Goal: Information Seeking & Learning: Learn about a topic

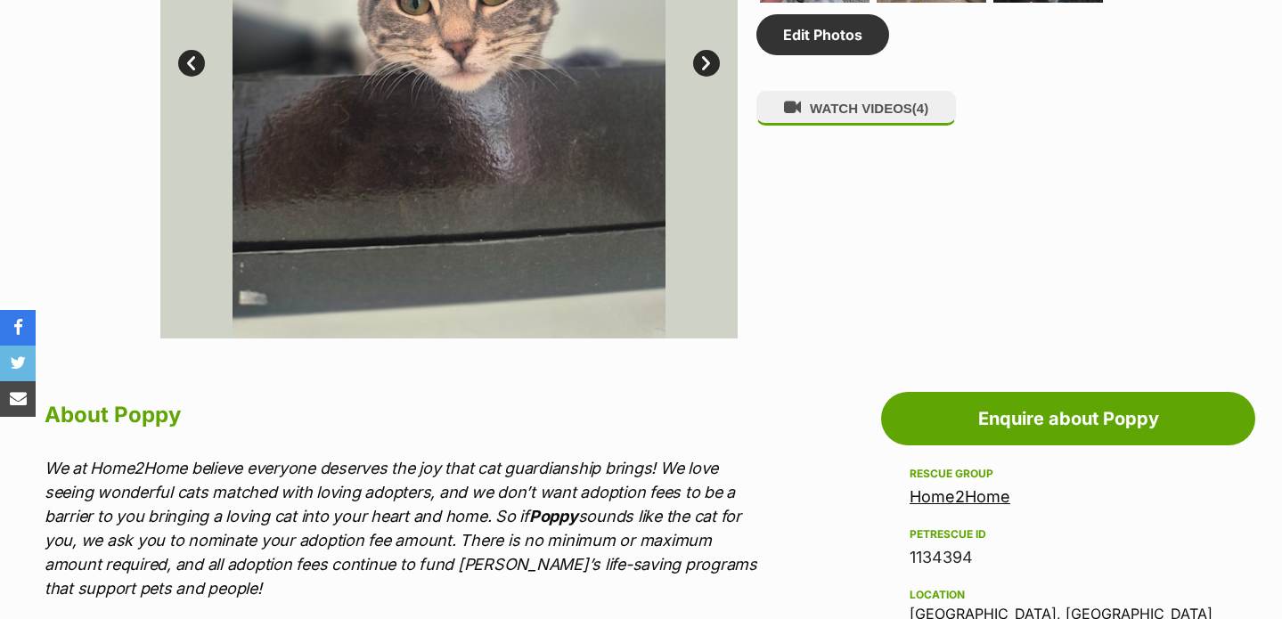
scroll to position [1464, 0]
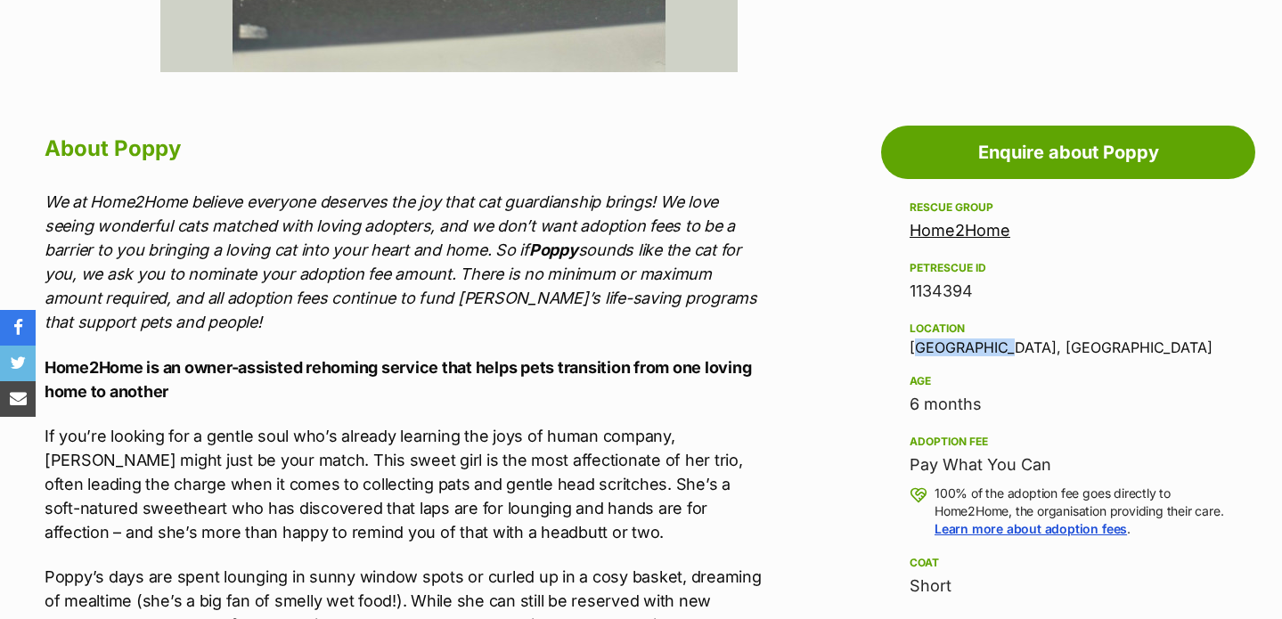
drag, startPoint x: 894, startPoint y: 336, endPoint x: 1007, endPoint y: 358, distance: 114.4
copy div "[GEOGRAPHIC_DATA], [GEOGRAPHIC_DATA]"
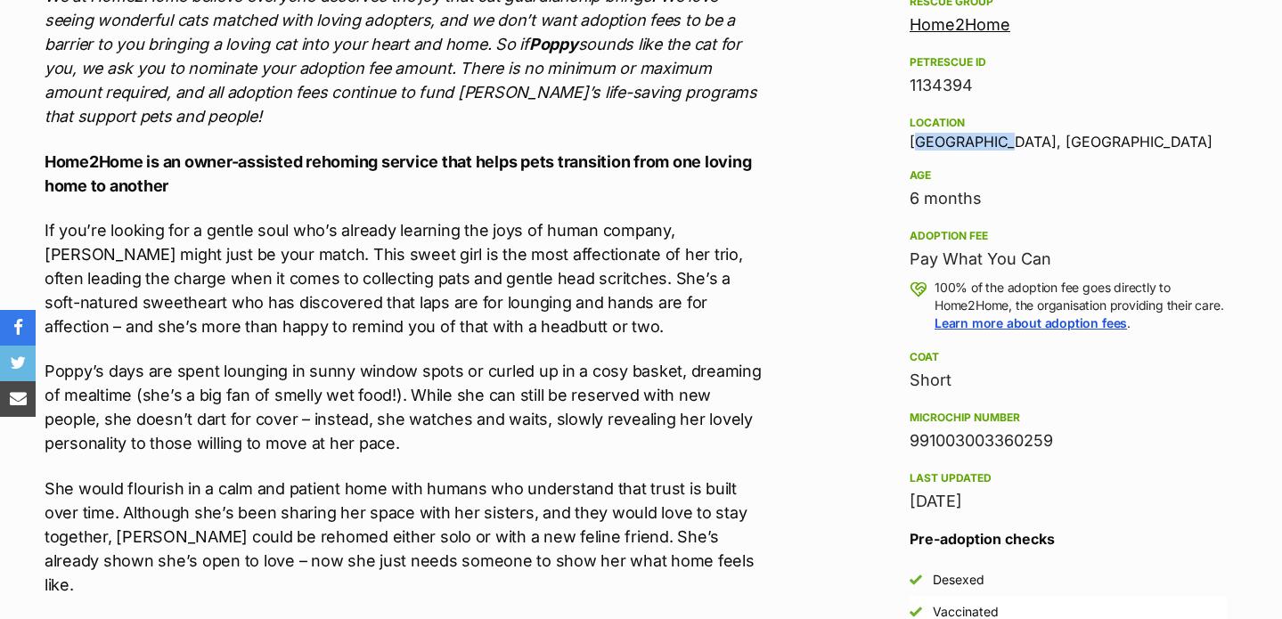
scroll to position [1748, 0]
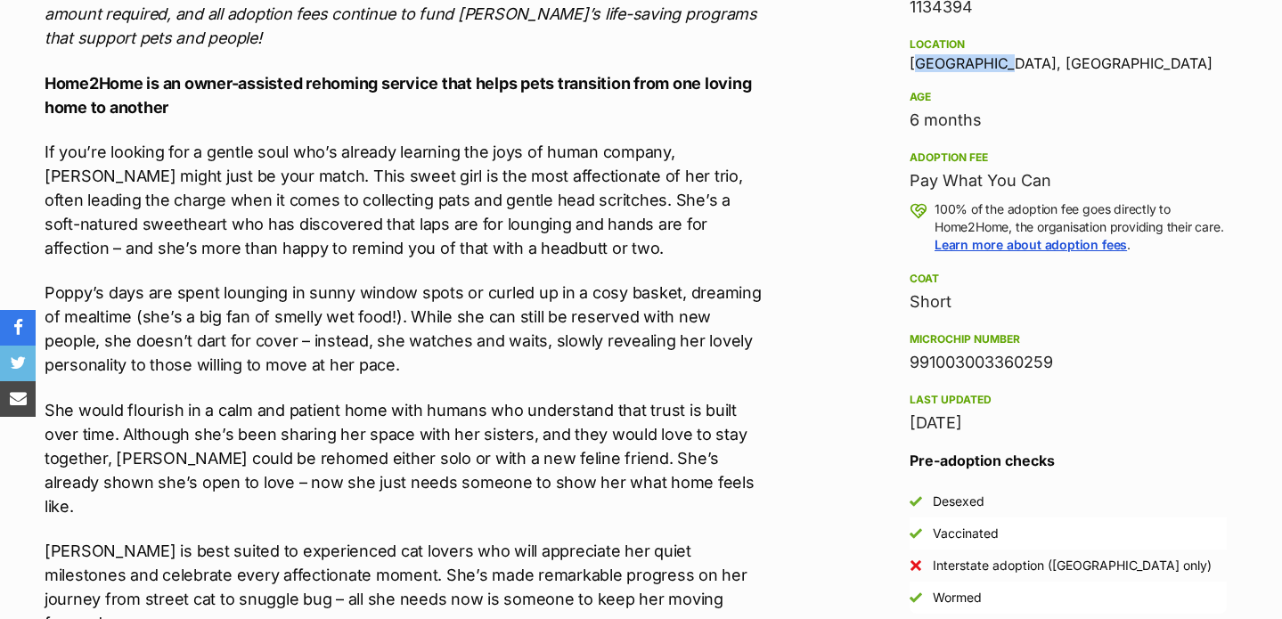
drag, startPoint x: 1070, startPoint y: 380, endPoint x: 880, endPoint y: 378, distance: 189.8
click at [882, 379] on aside "Rescue group Home2Home PetRescue ID 1134394 Location [GEOGRAPHIC_DATA], [GEOGRA…" at bounding box center [1068, 394] width 374 height 962
copy div "991003003360259"
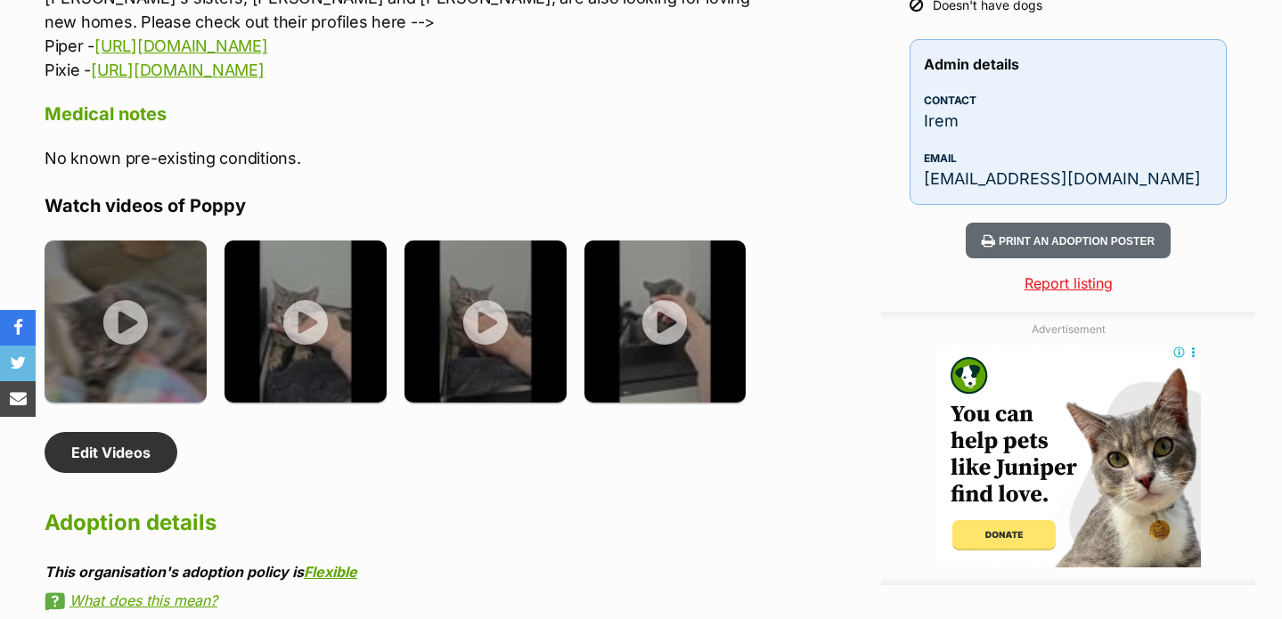
scroll to position [0, 0]
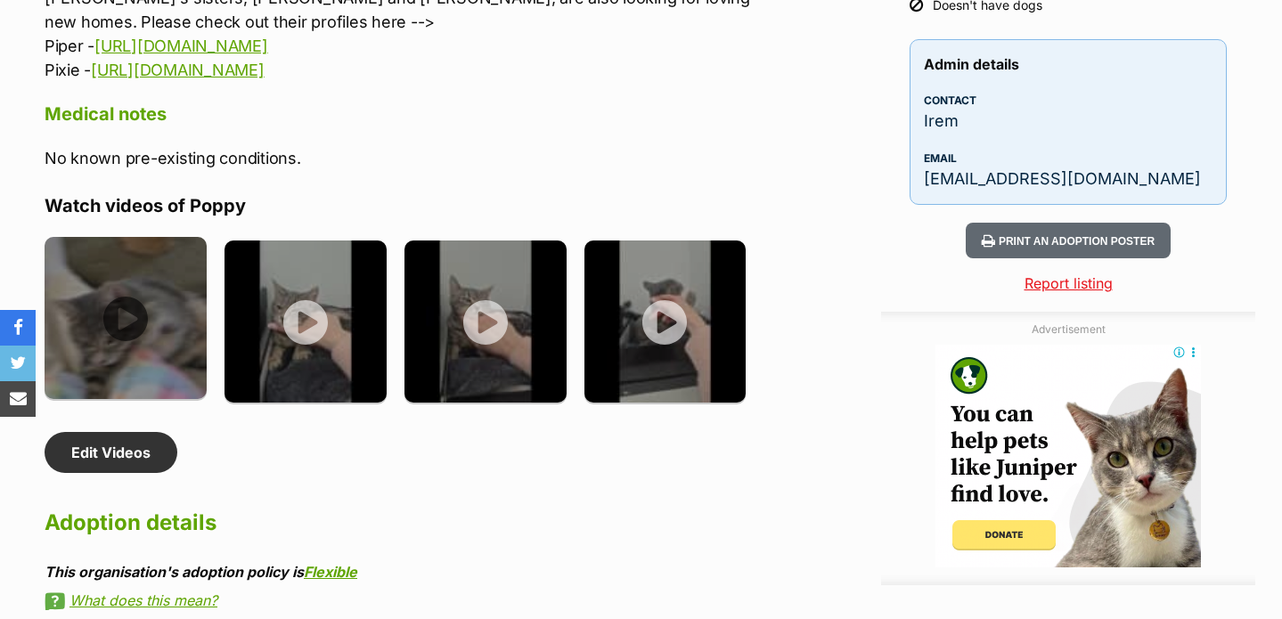
click at [170, 237] on img at bounding box center [126, 318] width 162 height 162
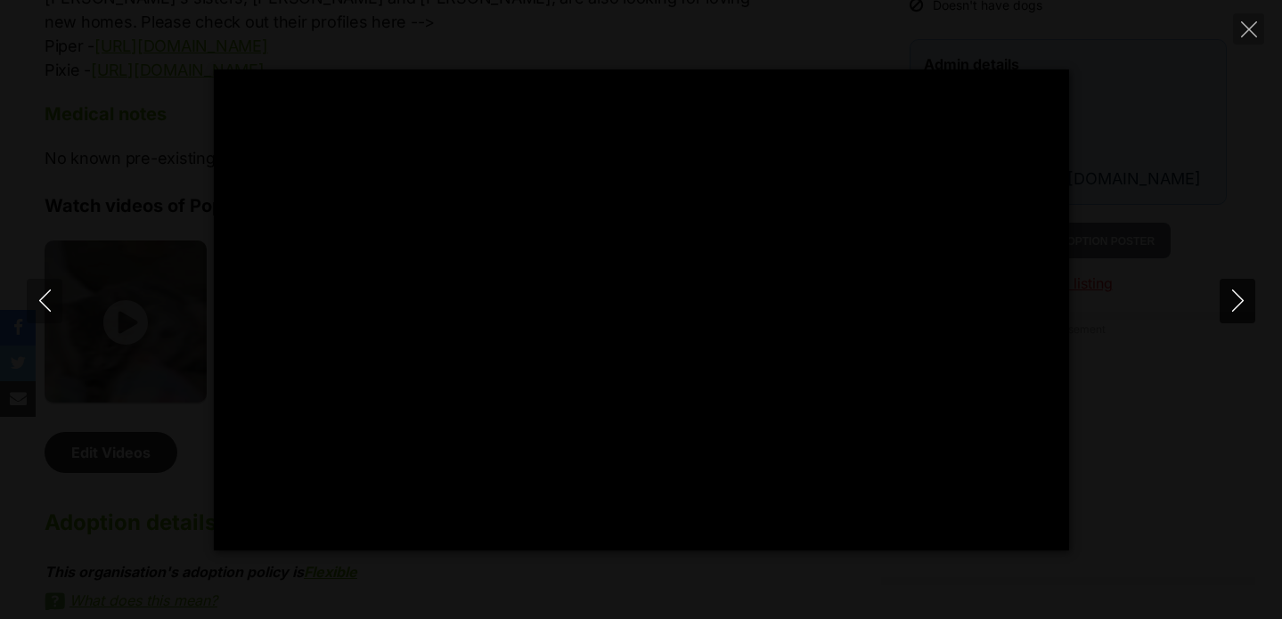
click at [1233, 296] on icon "Next" at bounding box center [1238, 301] width 22 height 22
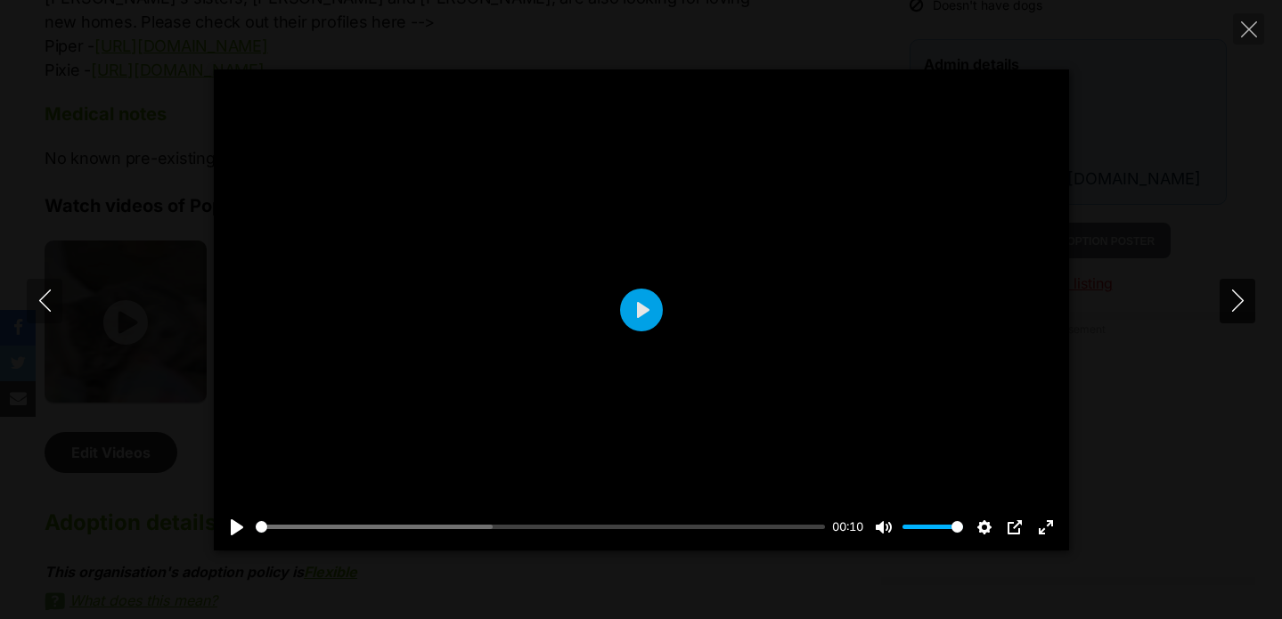
type input "80.76"
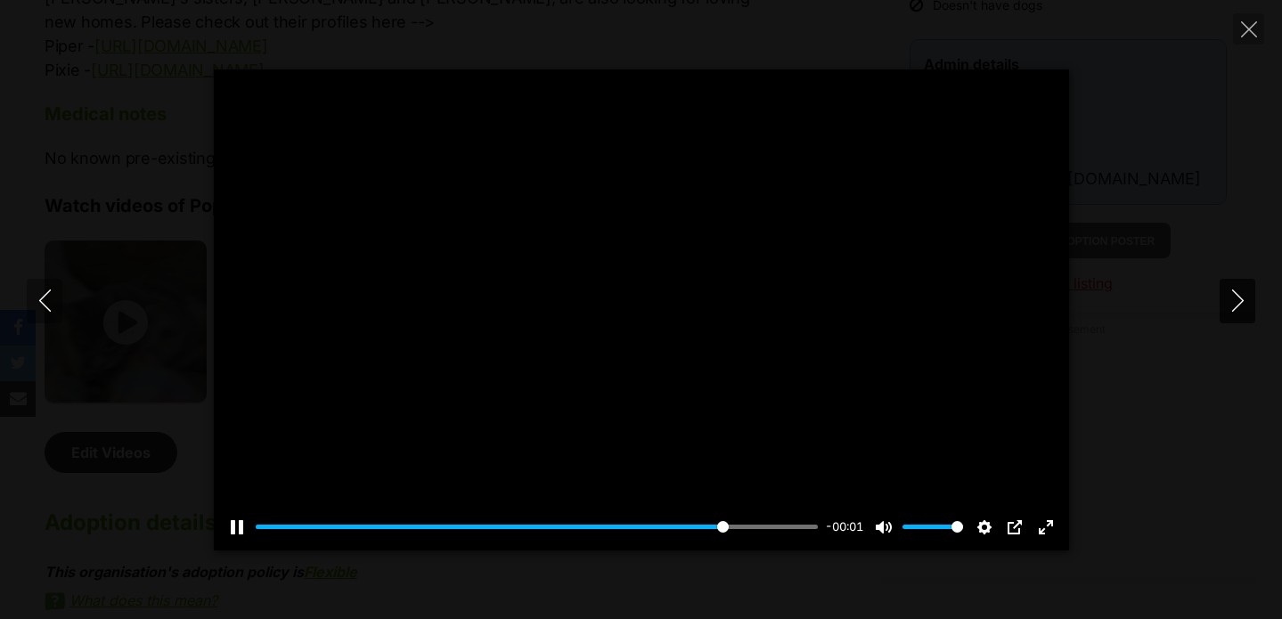
click at [1234, 293] on icon "Next" at bounding box center [1238, 301] width 22 height 22
type input "85.71"
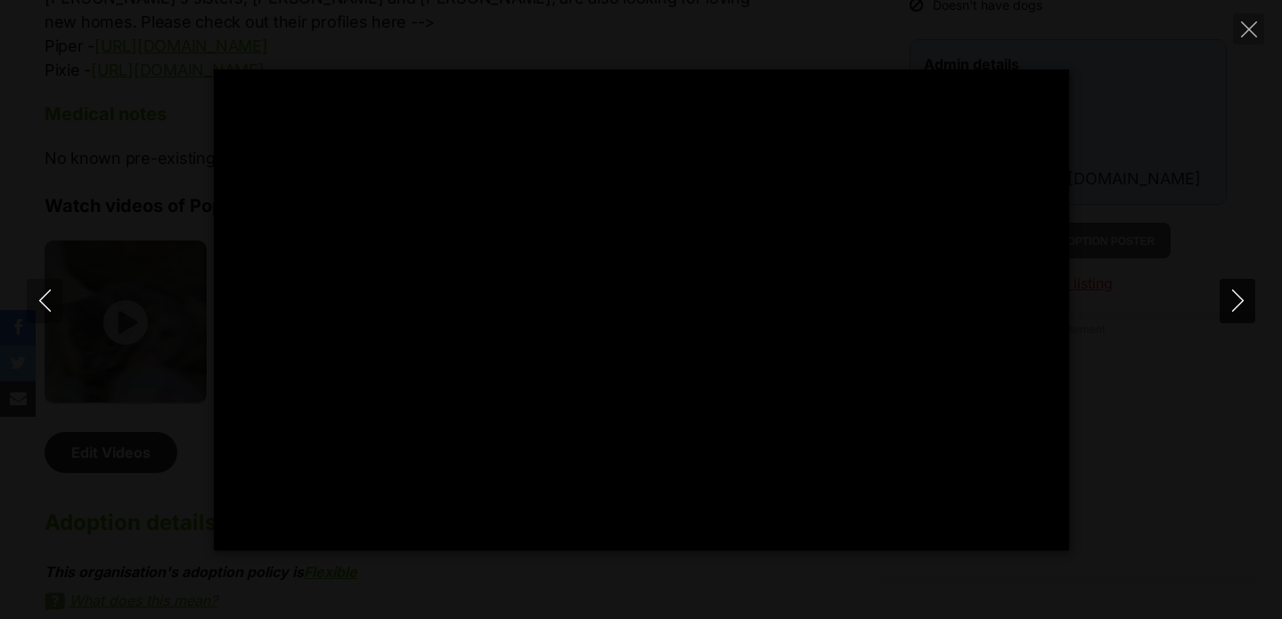
click at [1234, 293] on icon "Next" at bounding box center [1238, 301] width 22 height 22
type input "6.58"
click at [47, 303] on icon "Previous" at bounding box center [45, 301] width 22 height 22
type input "24.08"
click at [47, 303] on icon "Previous" at bounding box center [45, 301] width 22 height 22
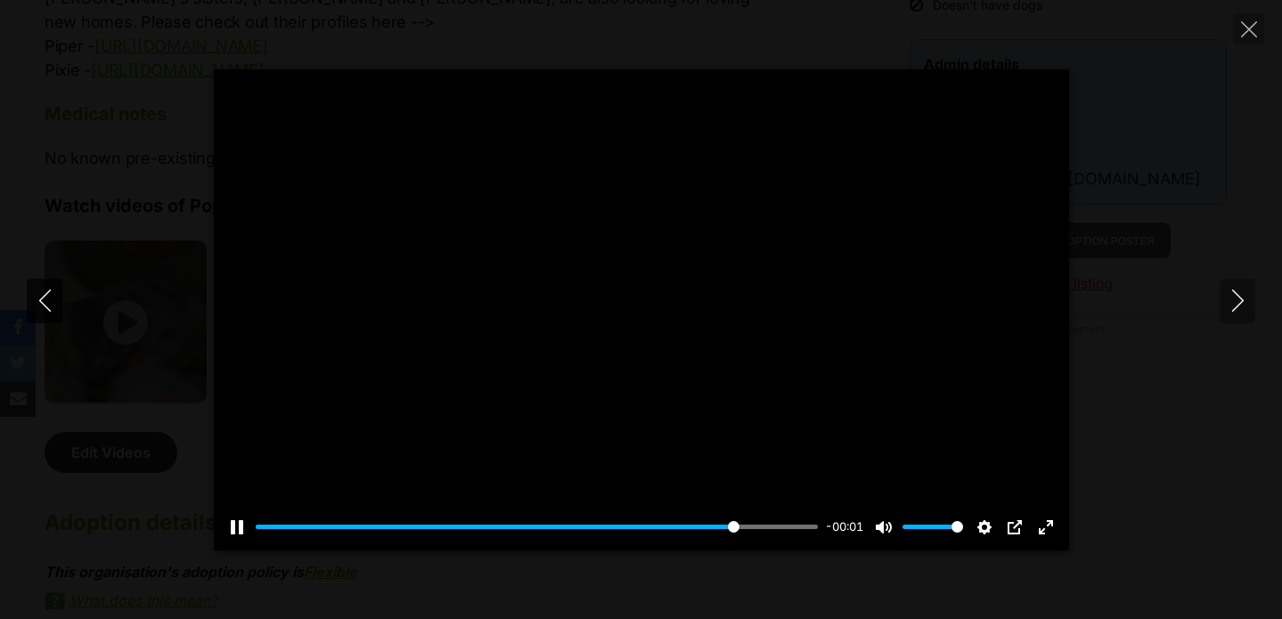
type input "88.24"
type input "8.12"
click at [47, 303] on icon "Previous" at bounding box center [45, 301] width 22 height 22
type input "88.99"
type input "11.18"
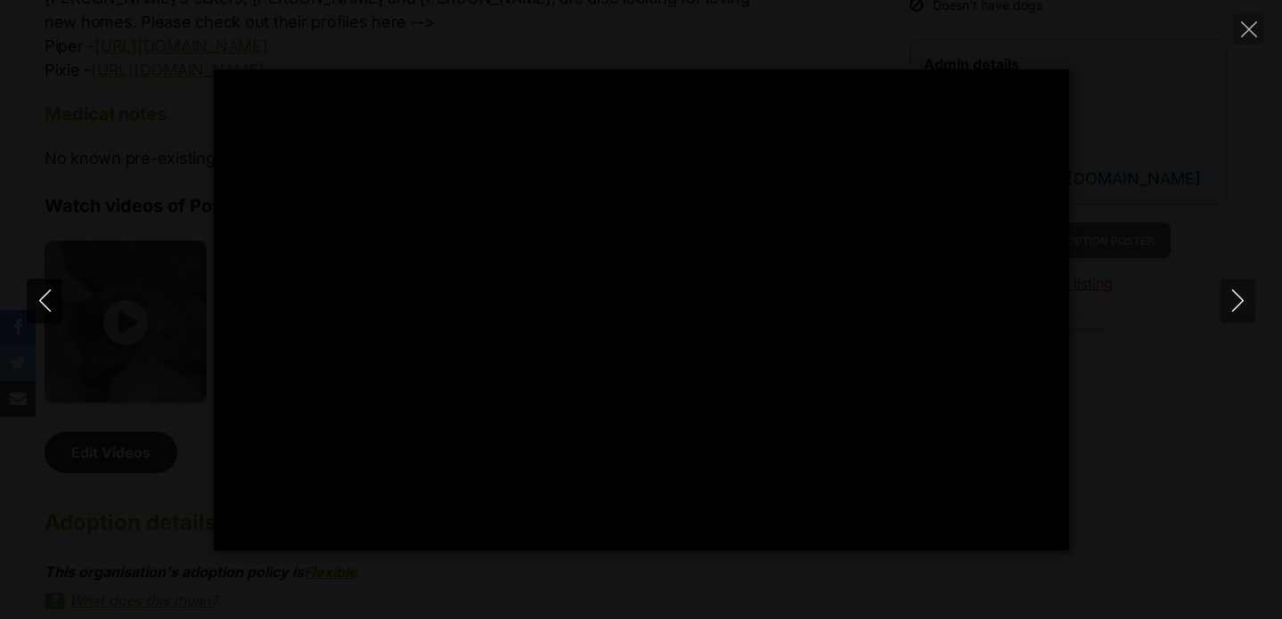
type input "81.68"
type input "12.73"
type input "85.16"
type input "14.22"
type input "88.51"
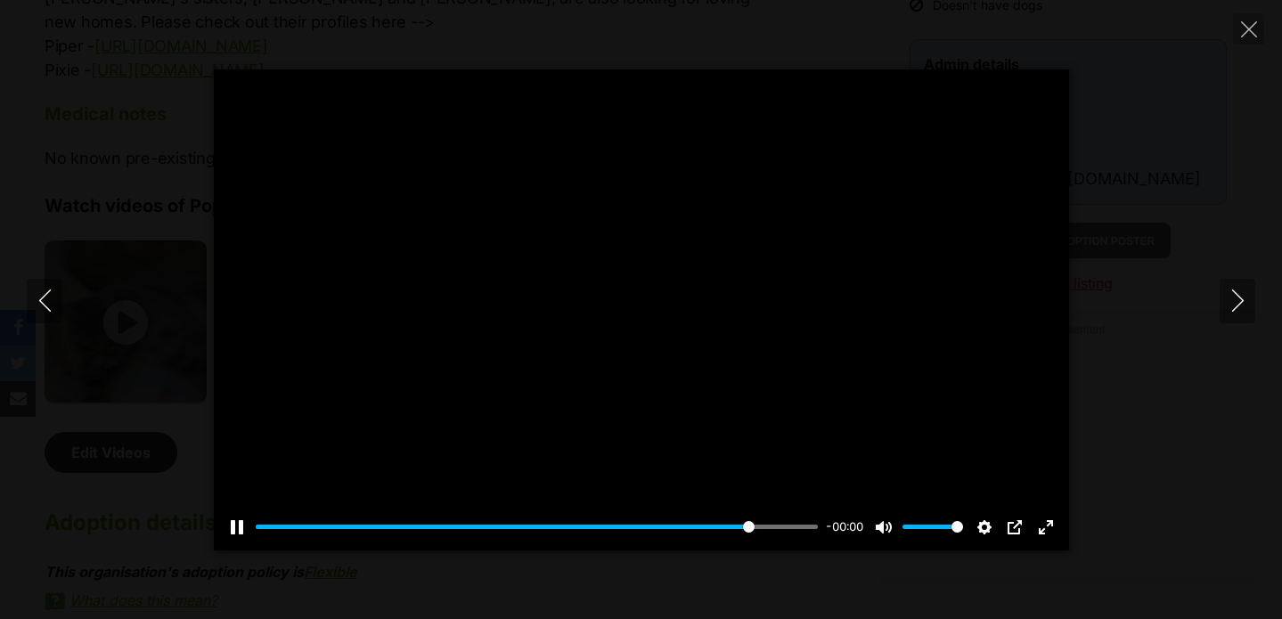
type input "15.74"
type input "91.98"
type input "17.26"
type input "95.36"
type input "18.79"
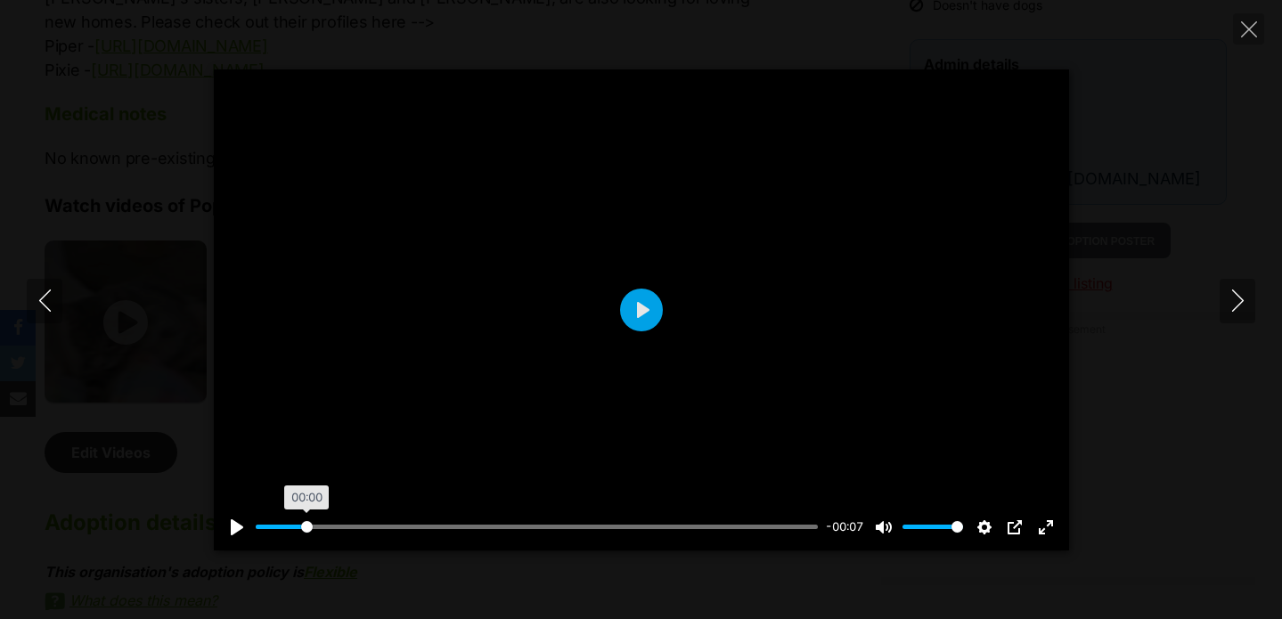
type input "8.28"
type input "20.3"
drag, startPoint x: 306, startPoint y: 526, endPoint x: 194, endPoint y: 526, distance: 112.2
type input "0"
click at [256, 526] on input "Seek" at bounding box center [537, 526] width 563 height 17
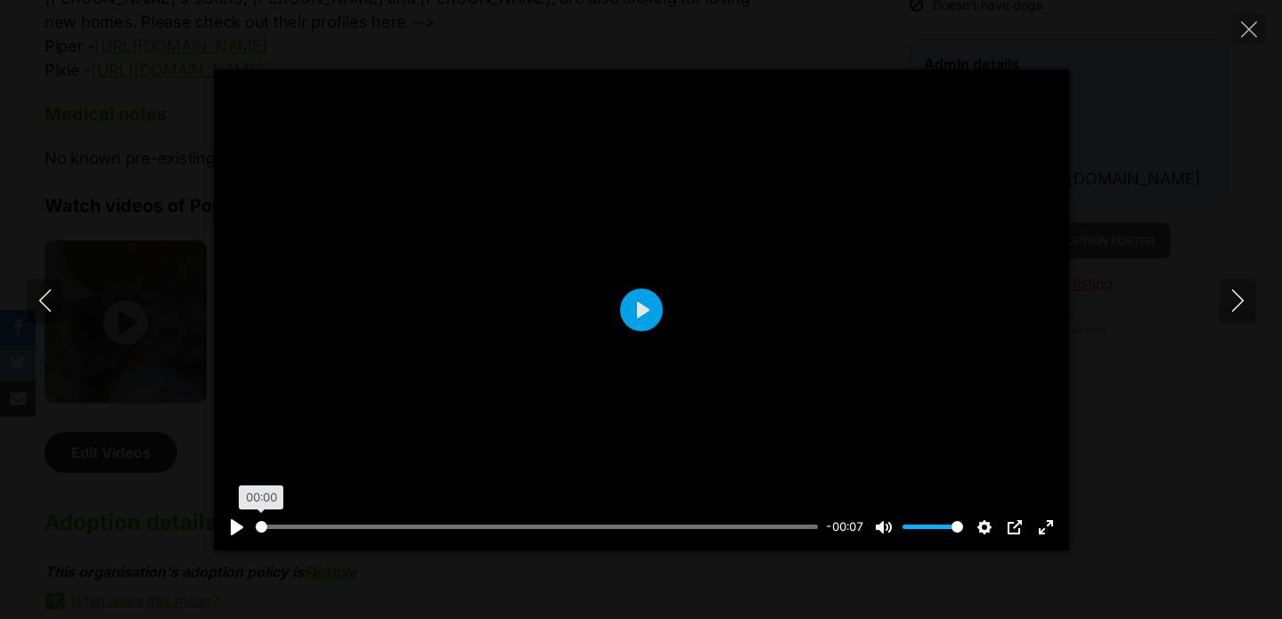
type input "21.94"
type input "3.44"
type input "23.82"
type input "8.31"
type input "25.84"
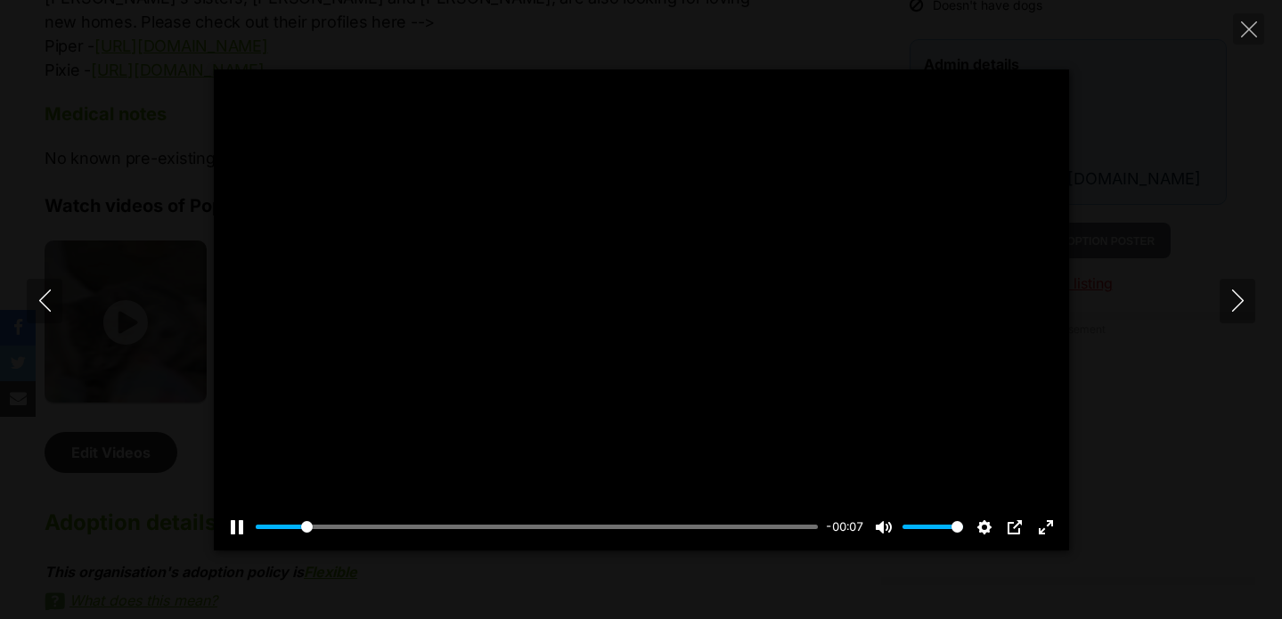
type input "11.75"
type input "27.35"
type input "15.13"
type input "28.86"
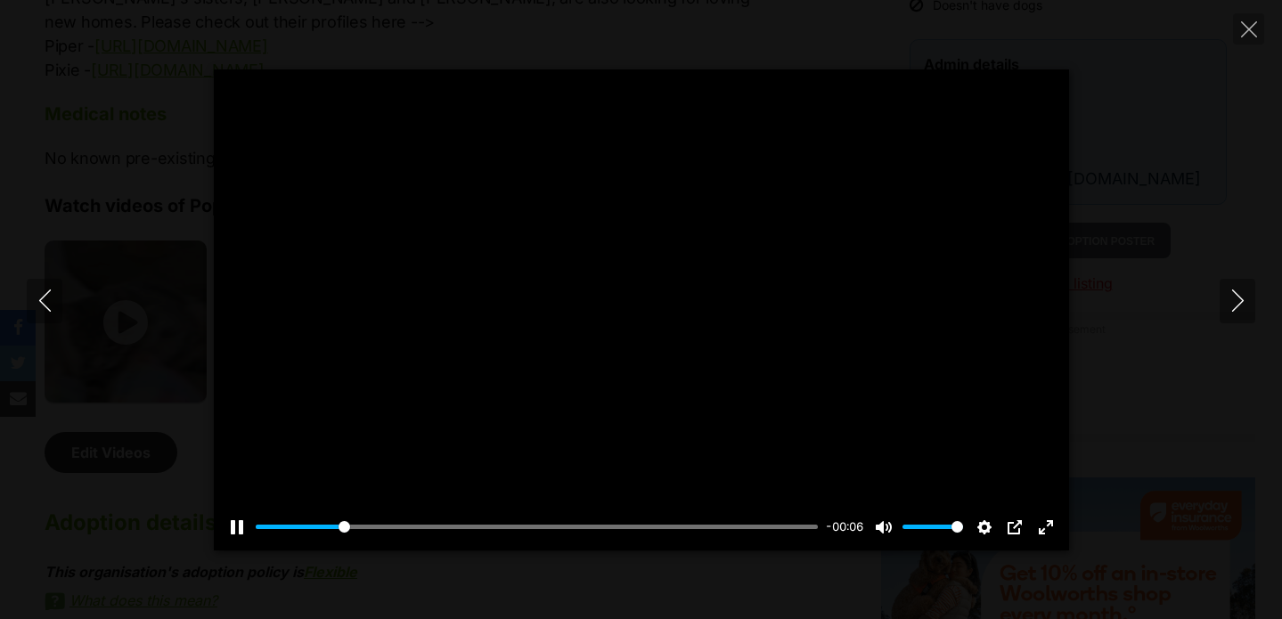
type input "18.67"
type input "30.43"
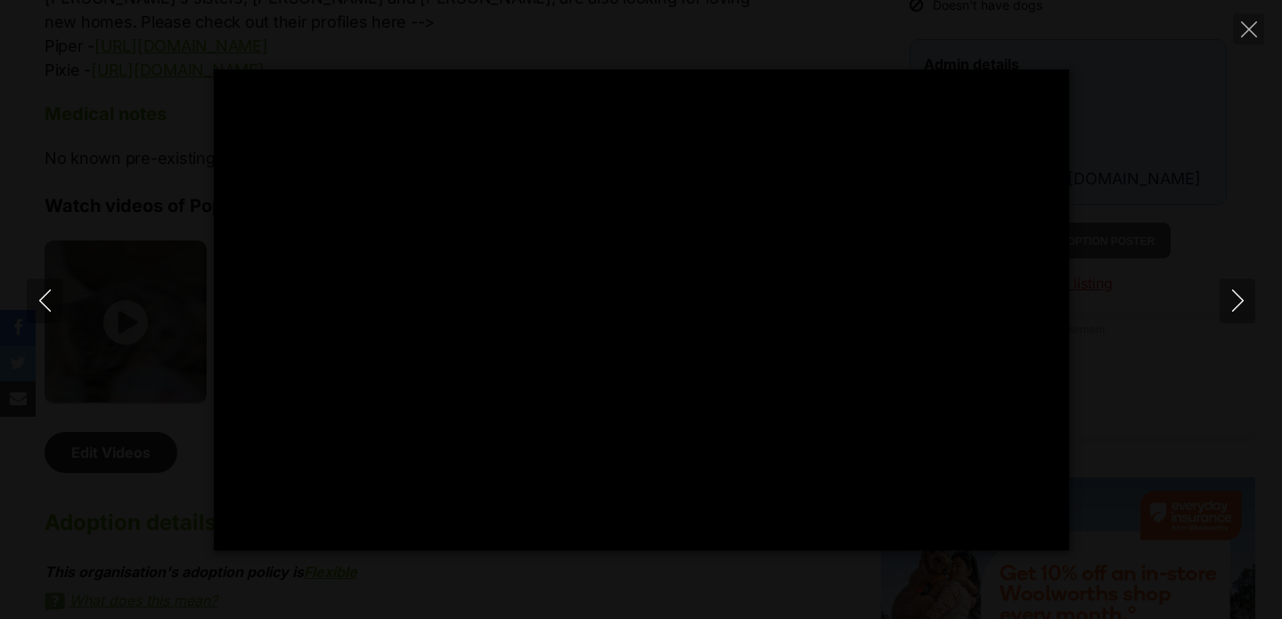
type input "22.28"
type input "32.03"
click at [1247, 298] on icon "Next" at bounding box center [1238, 301] width 22 height 22
type input "26.58"
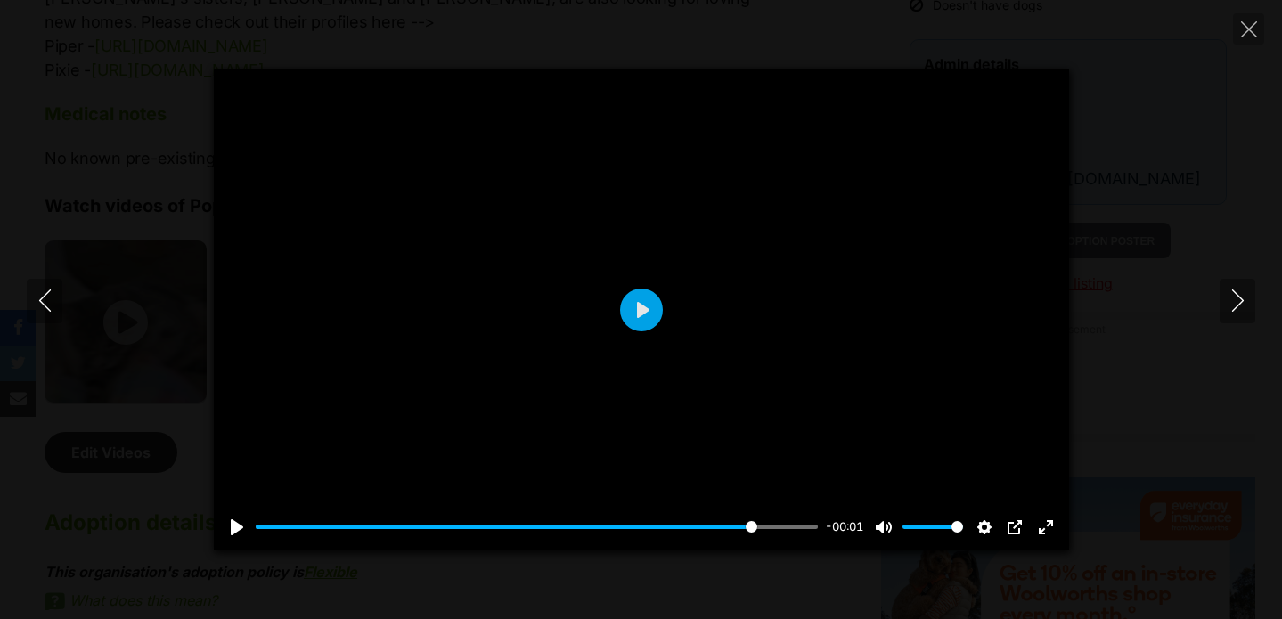
type input "36.67"
type input "91.73"
type input "38.12"
type input "94.07"
type input "39.56"
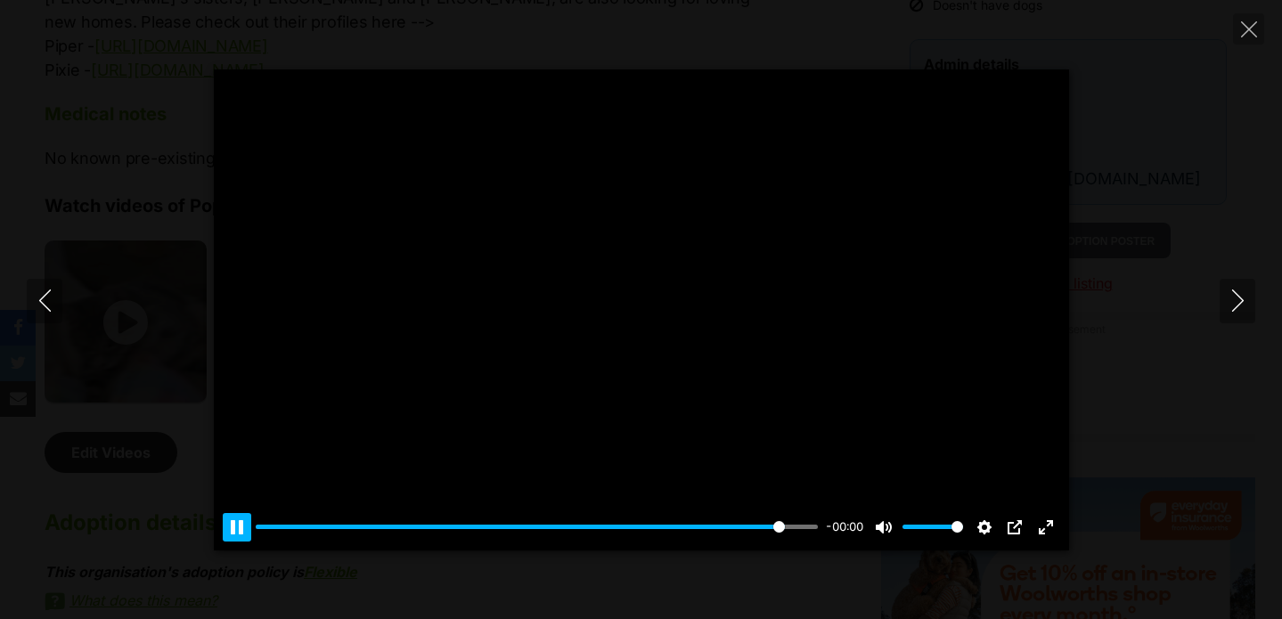
type input "96.5"
type input "41.07"
type input "98.99"
type input "42.61"
type input "100"
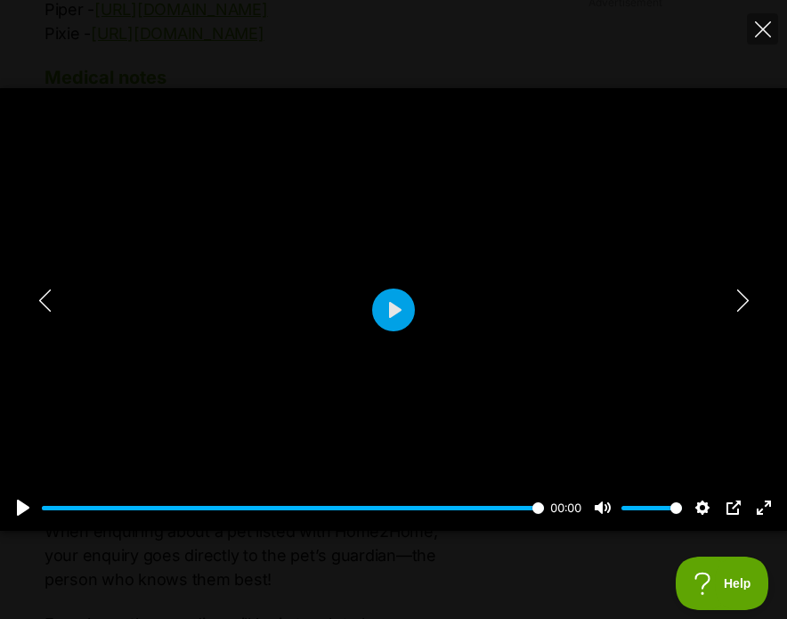
click at [746, 307] on icon "Next" at bounding box center [743, 301] width 22 height 22
type input "100"
click at [762, 29] on icon "Close" at bounding box center [763, 29] width 16 height 16
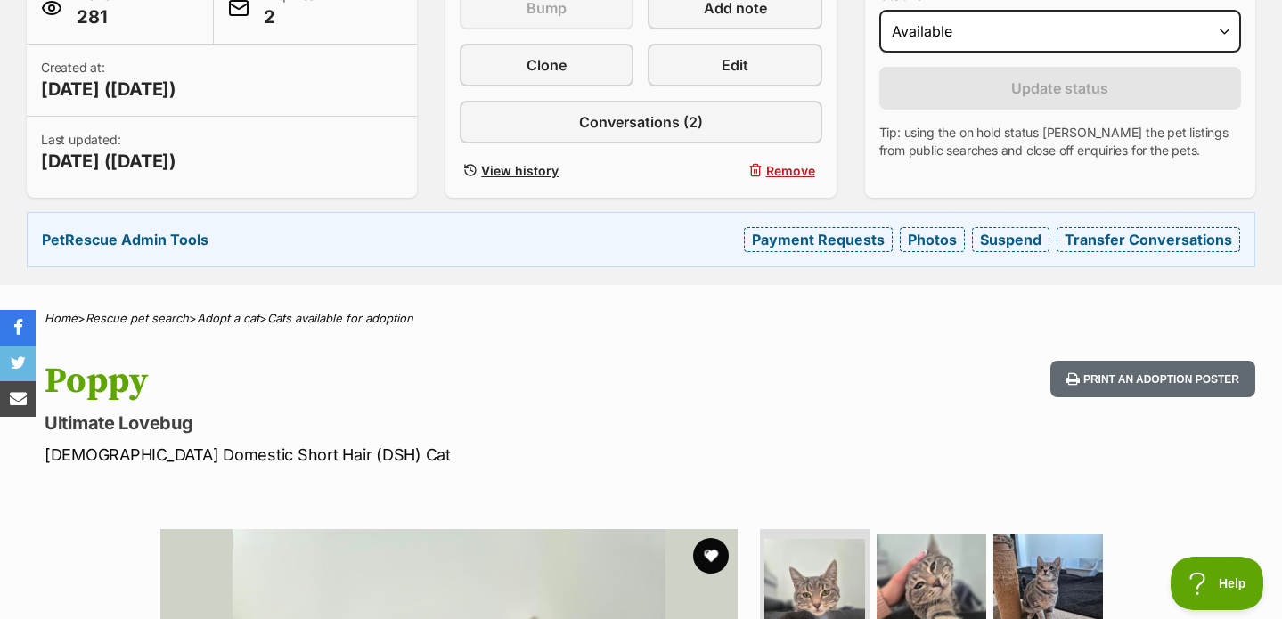
scroll to position [518, 0]
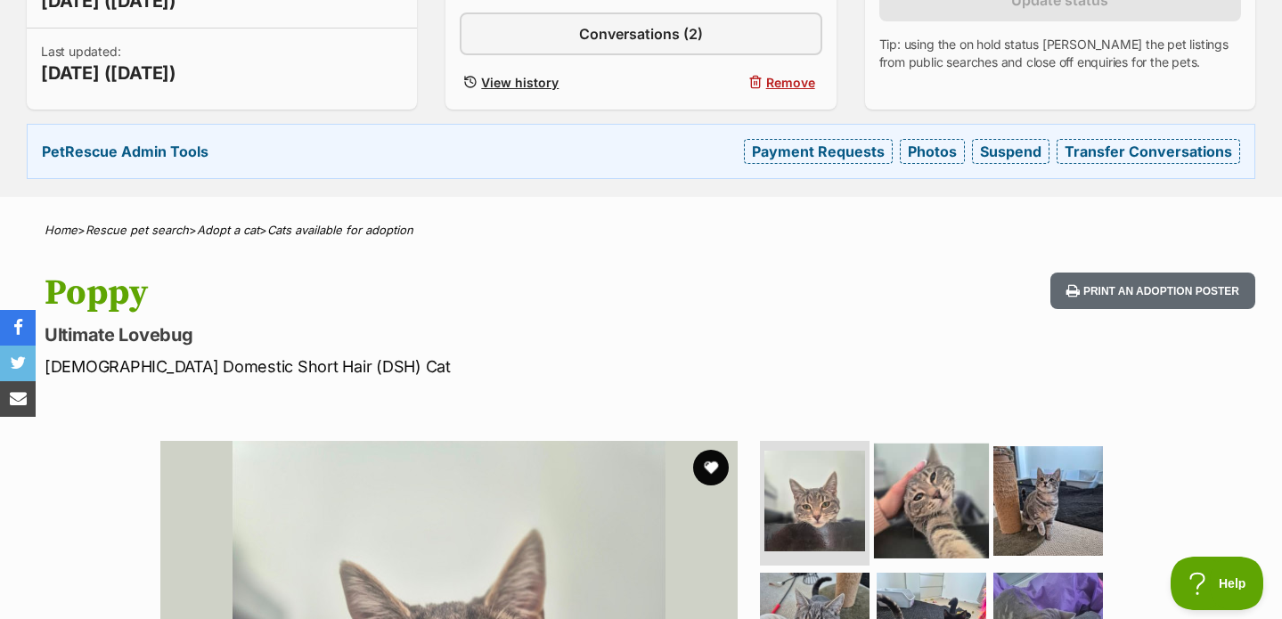
click at [940, 444] on img at bounding box center [931, 501] width 115 height 115
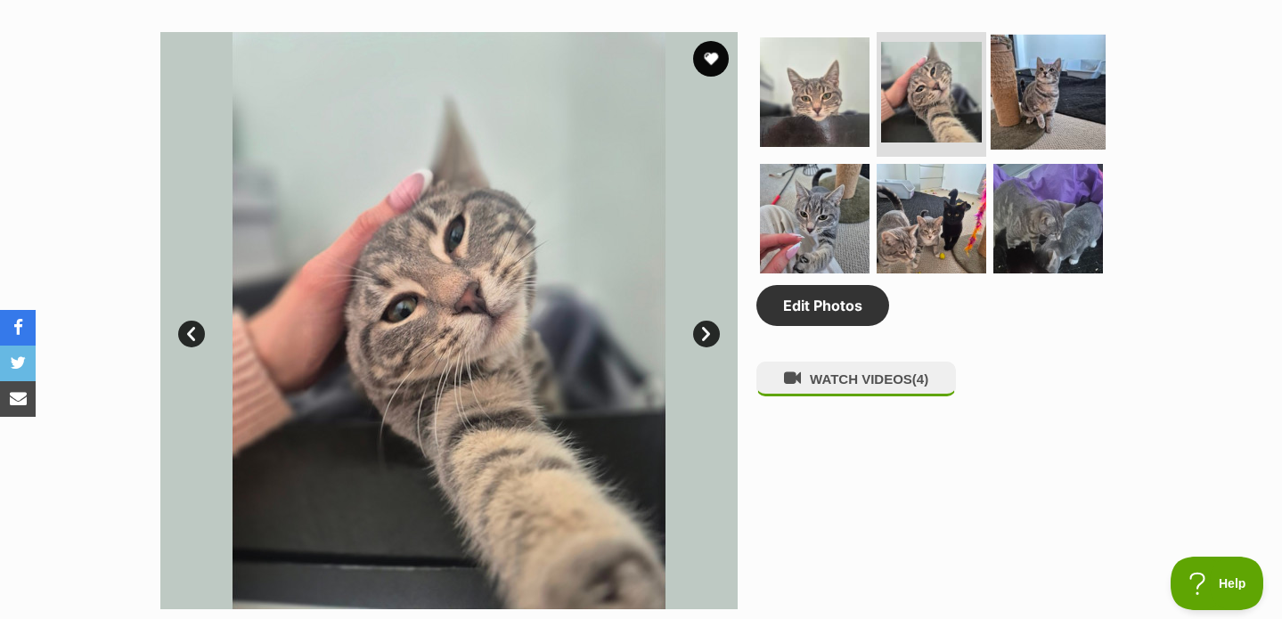
scroll to position [0, 0]
click at [1057, 133] on img at bounding box center [1048, 92] width 115 height 115
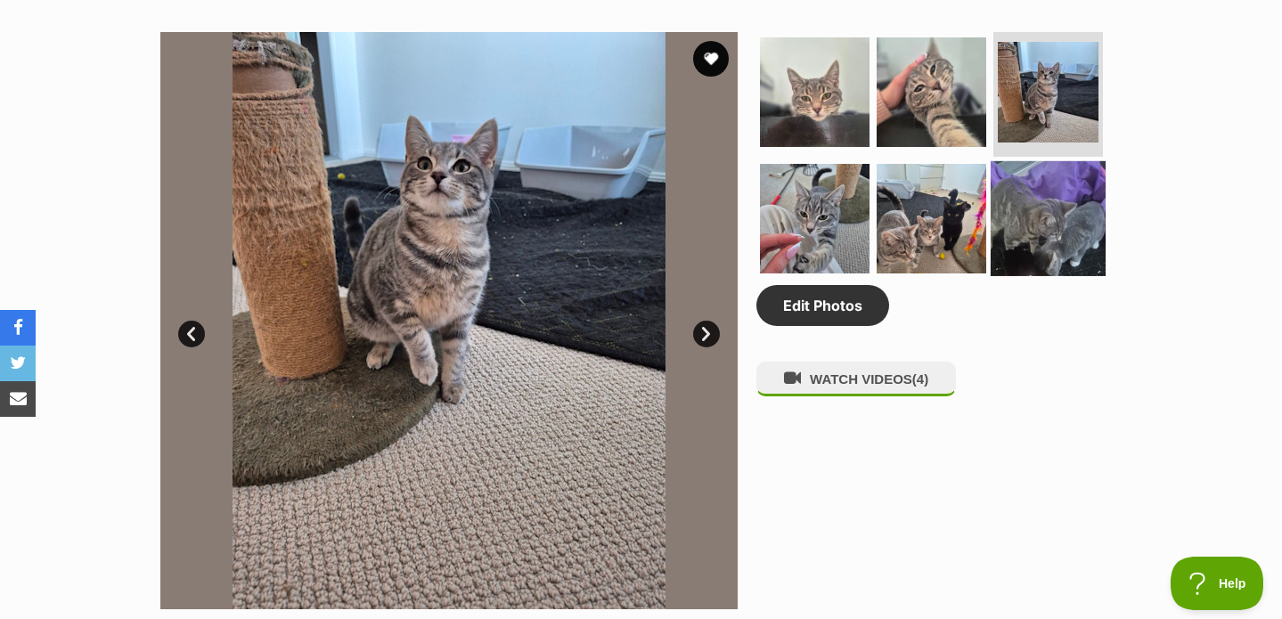
click at [1029, 188] on img at bounding box center [1048, 218] width 115 height 115
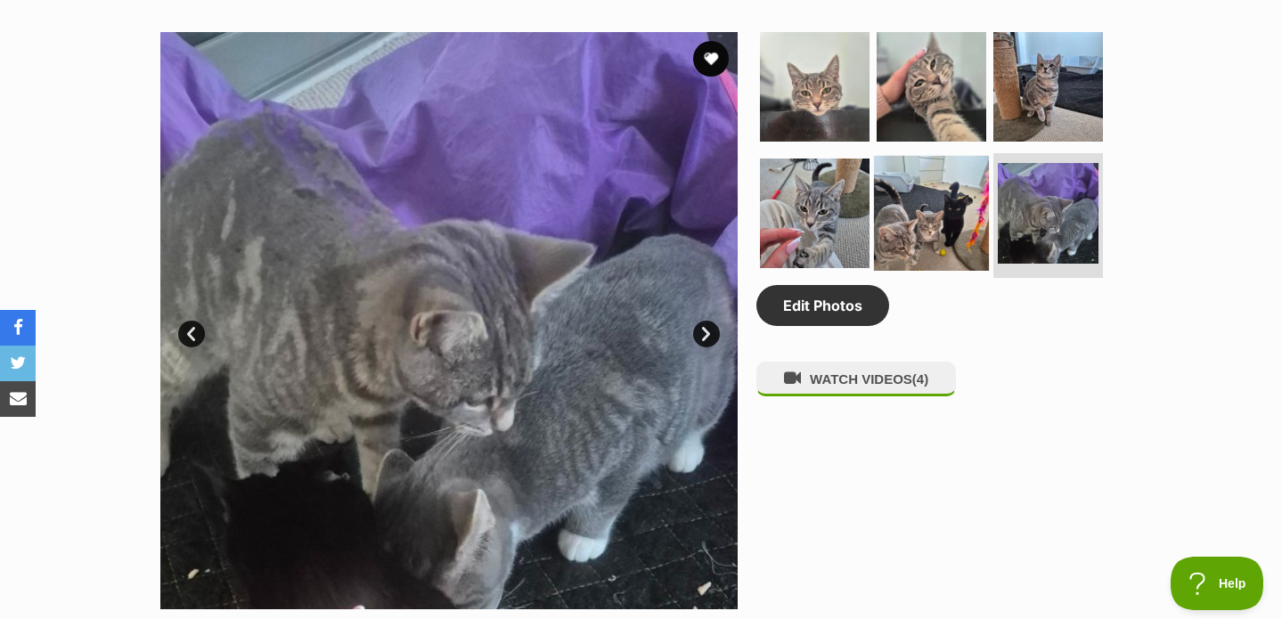
click at [905, 205] on img at bounding box center [931, 213] width 115 height 115
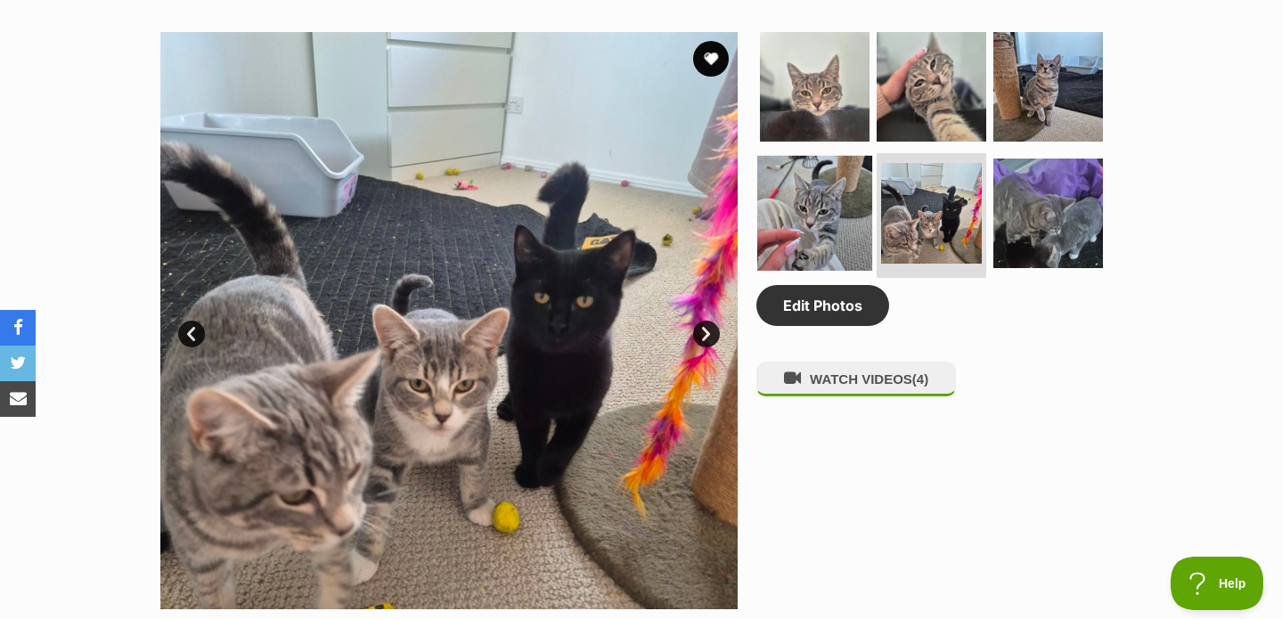
click at [809, 205] on img at bounding box center [814, 213] width 115 height 115
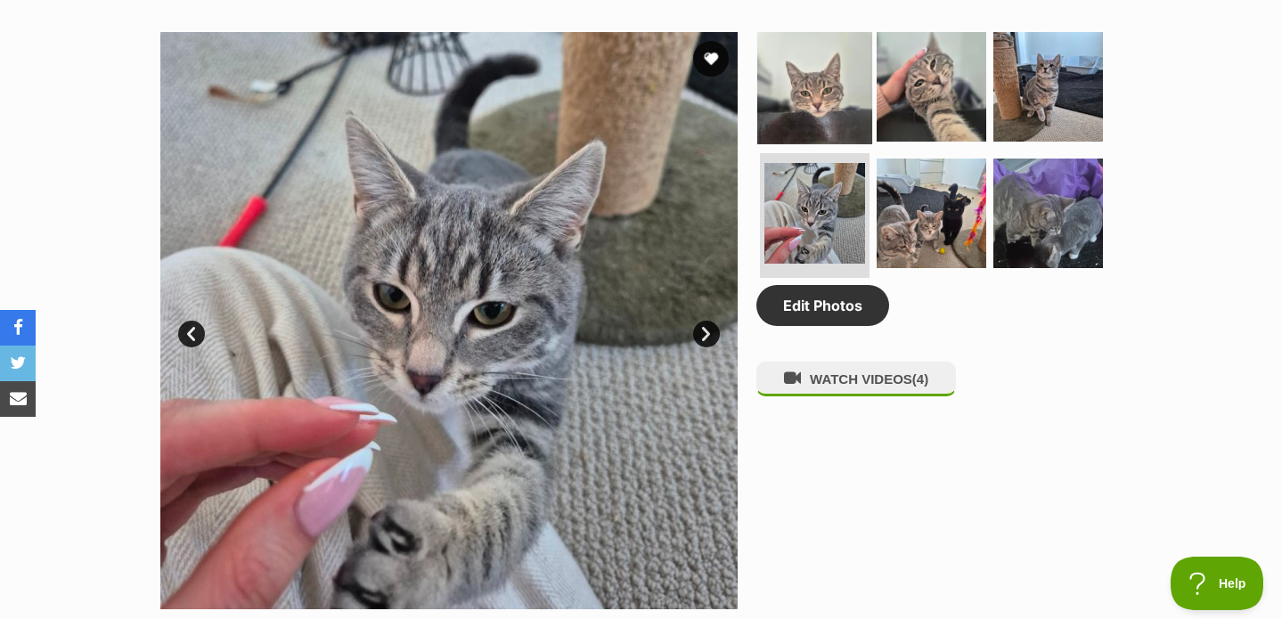
click at [825, 117] on img at bounding box center [814, 86] width 115 height 115
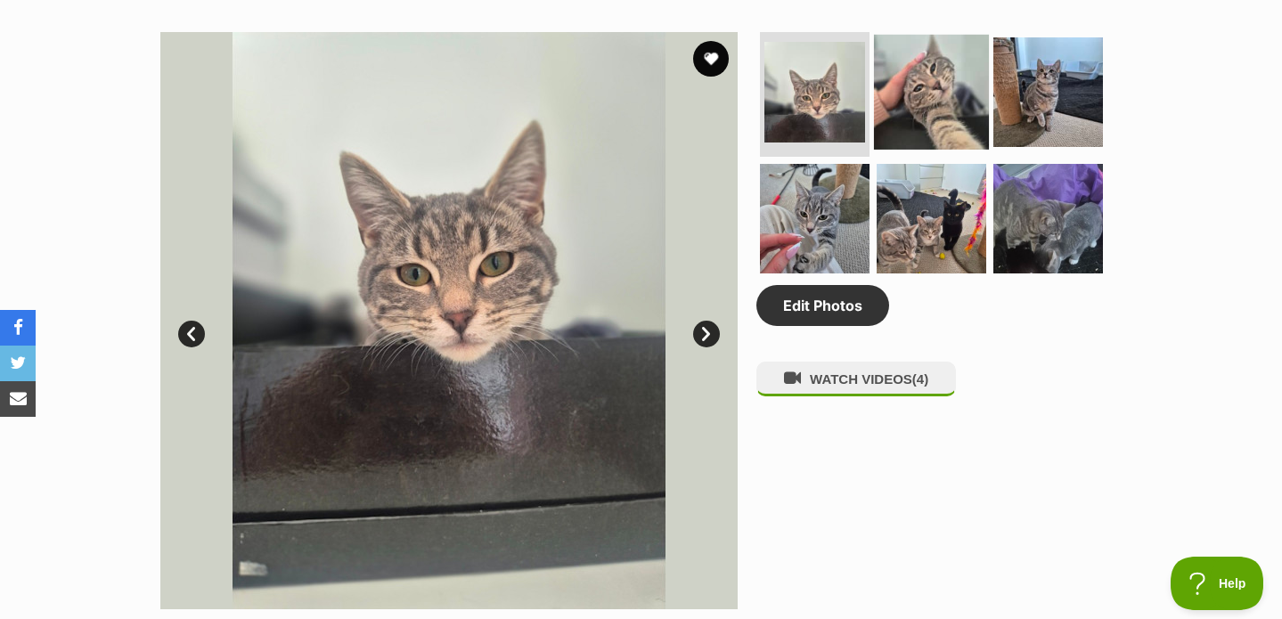
click at [923, 99] on img at bounding box center [931, 92] width 115 height 115
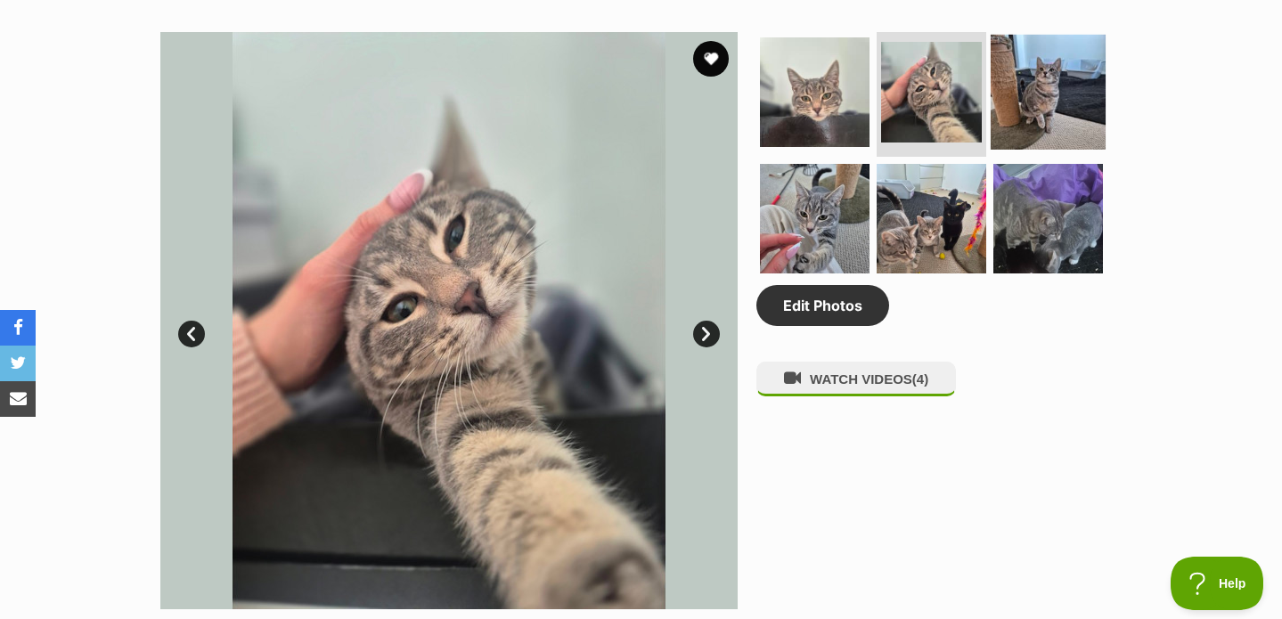
click at [1048, 103] on img at bounding box center [1048, 92] width 115 height 115
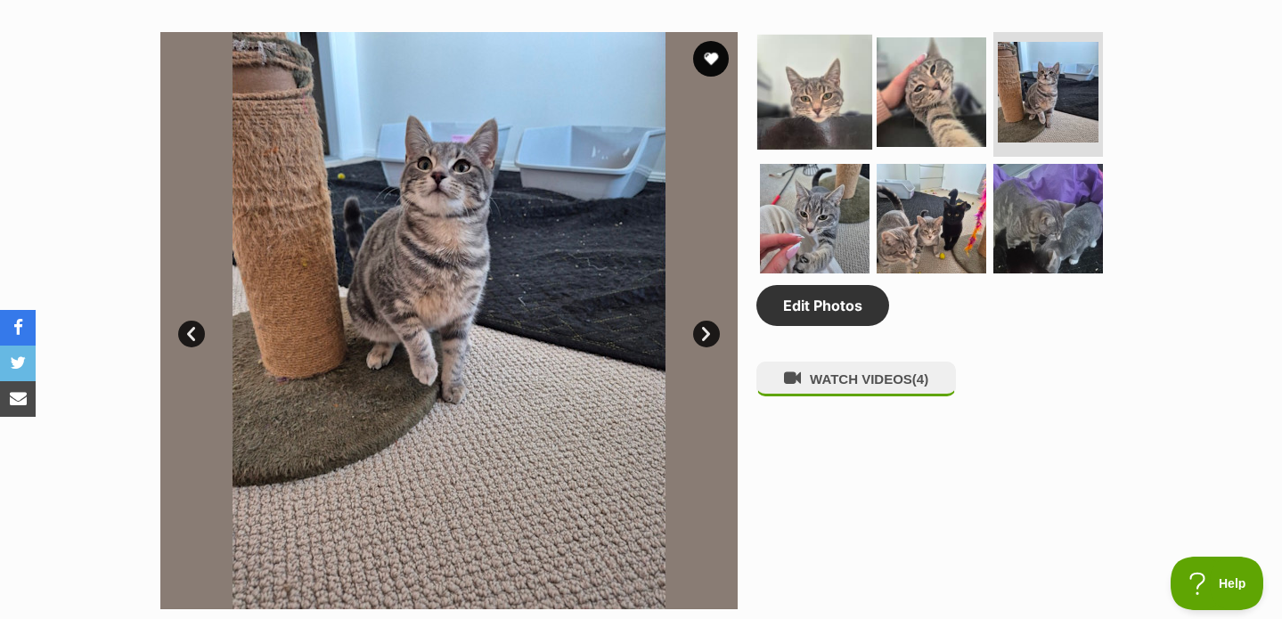
click at [797, 84] on img at bounding box center [814, 92] width 115 height 115
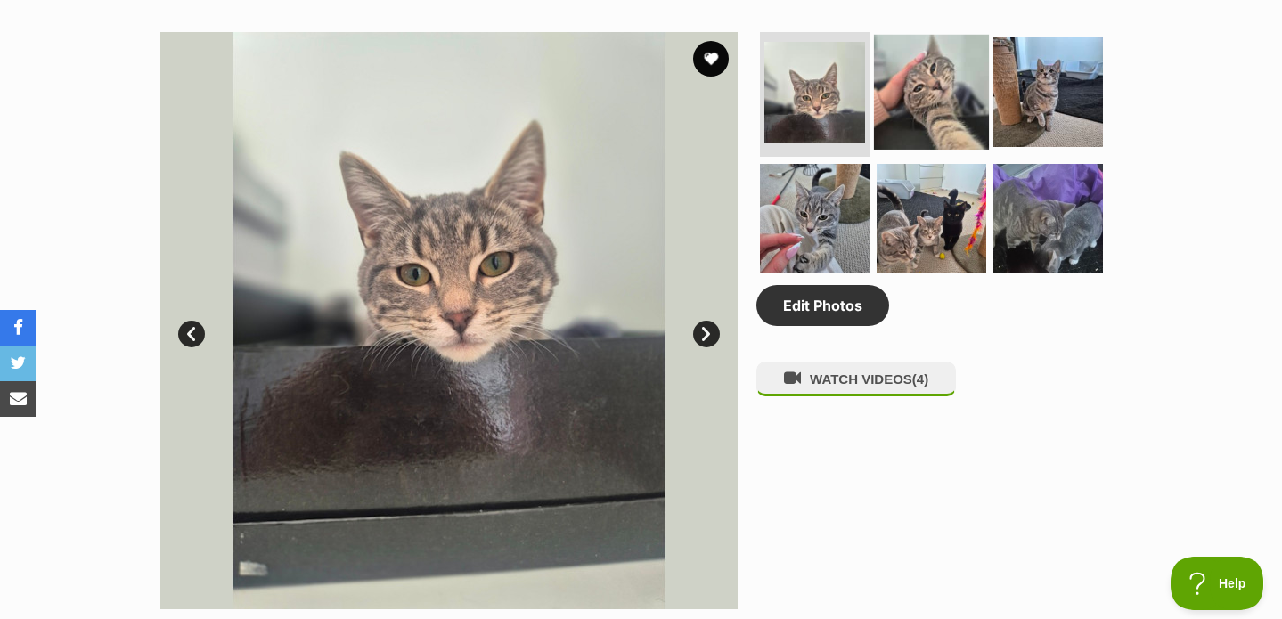
click at [949, 94] on img at bounding box center [931, 92] width 115 height 115
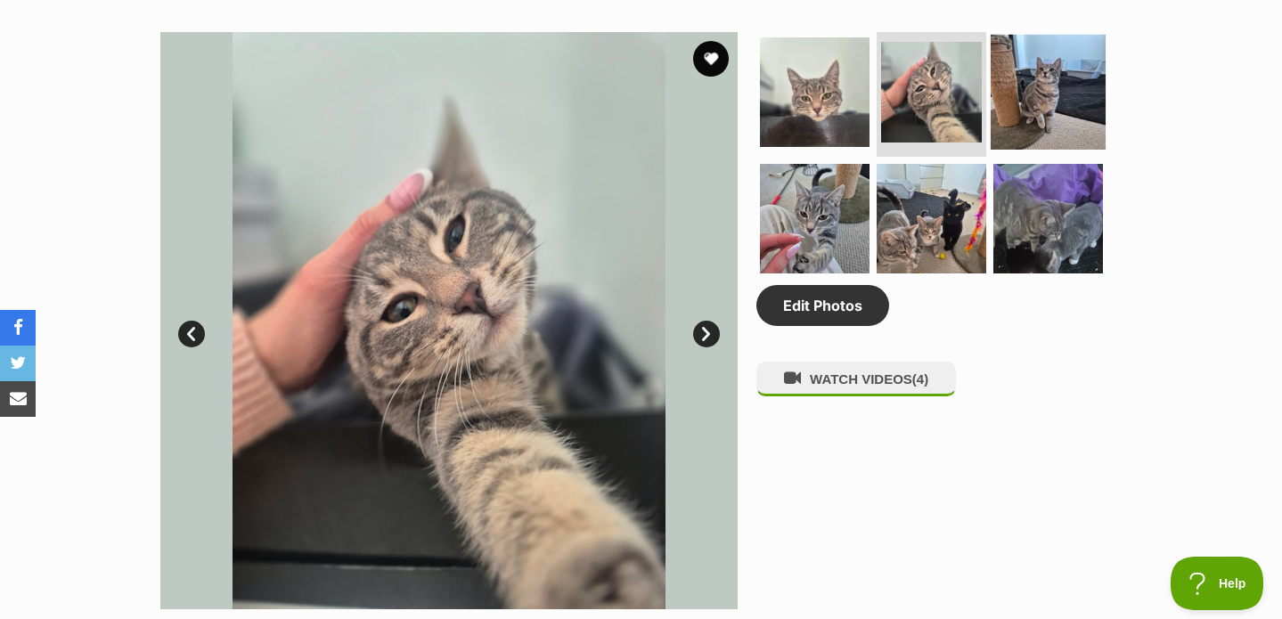
click at [1026, 113] on img at bounding box center [1048, 92] width 115 height 115
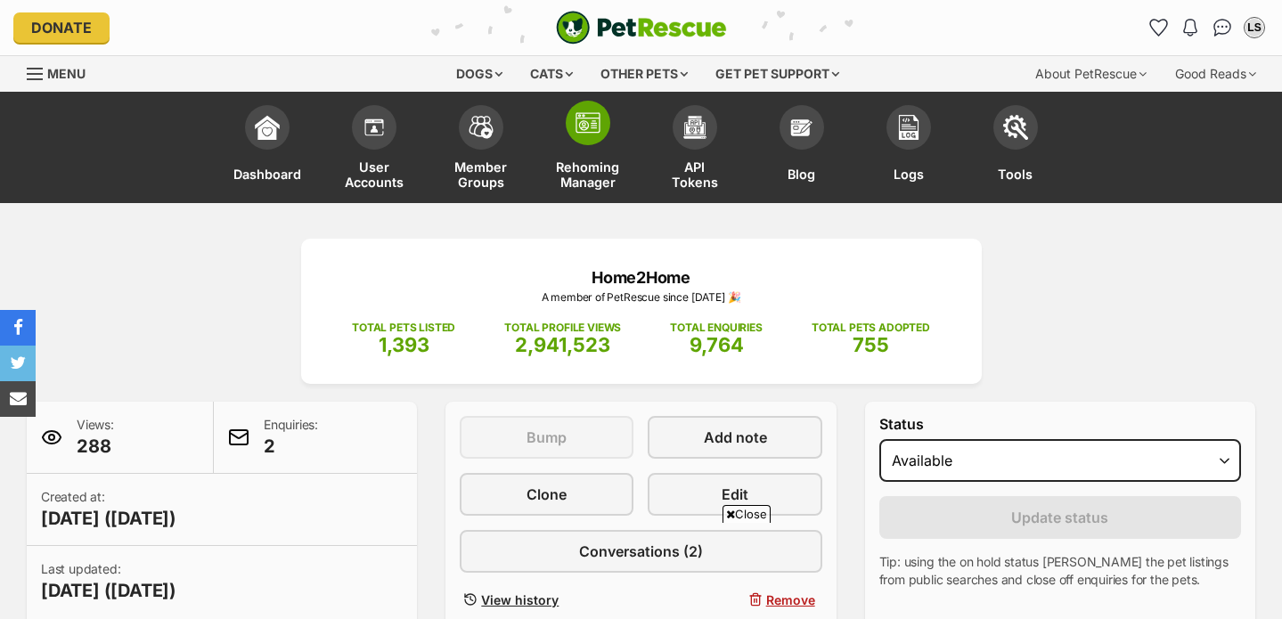
scroll to position [834, 0]
